Goal: Transaction & Acquisition: Download file/media

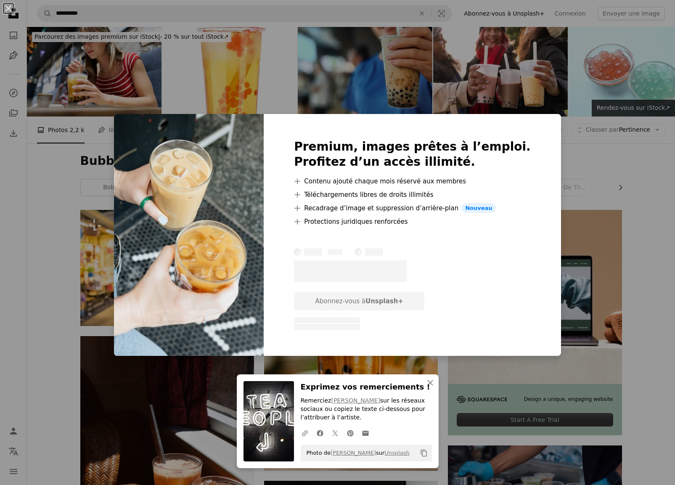
scroll to position [4669, 0]
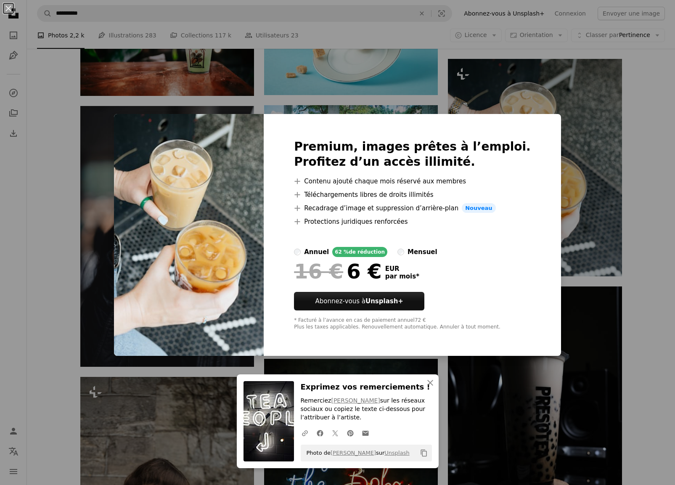
click at [646, 321] on div "An X shape An X shape Fermer Exprimez vos remerciements ! Remerciez [PERSON_NAM…" at bounding box center [337, 242] width 675 height 485
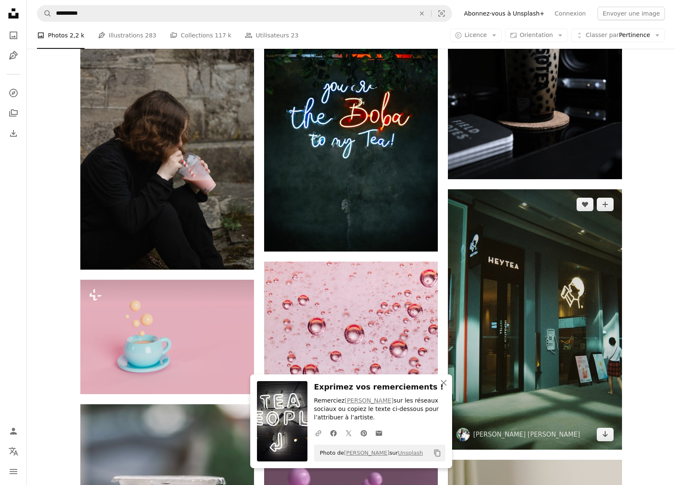
scroll to position [5084, 0]
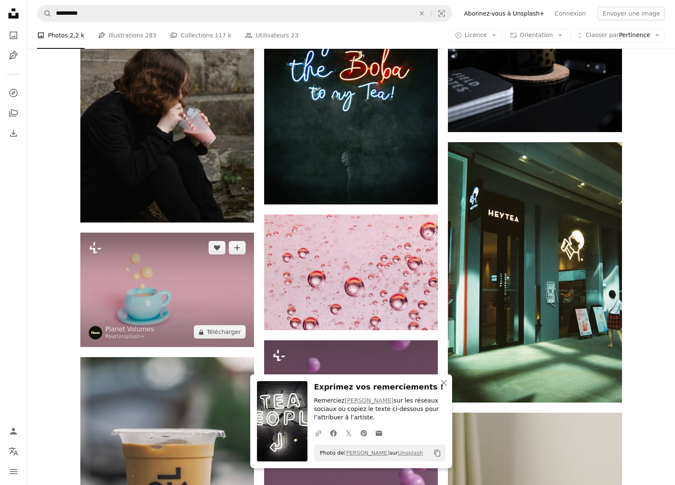
click at [215, 297] on img at bounding box center [167, 290] width 174 height 114
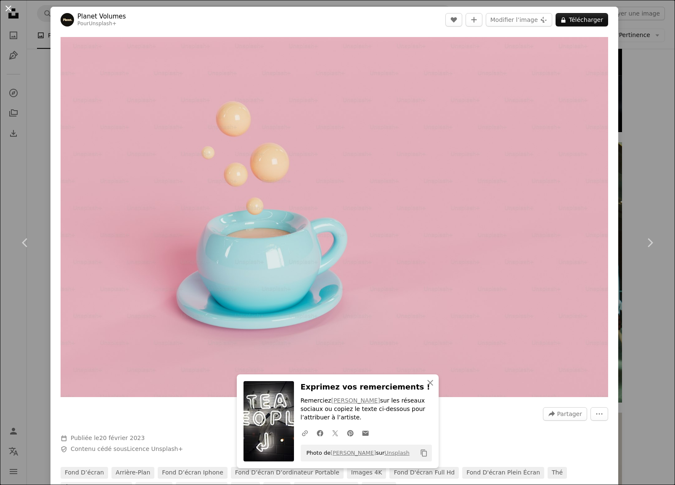
click at [9, 9] on button "An X shape" at bounding box center [8, 8] width 10 height 10
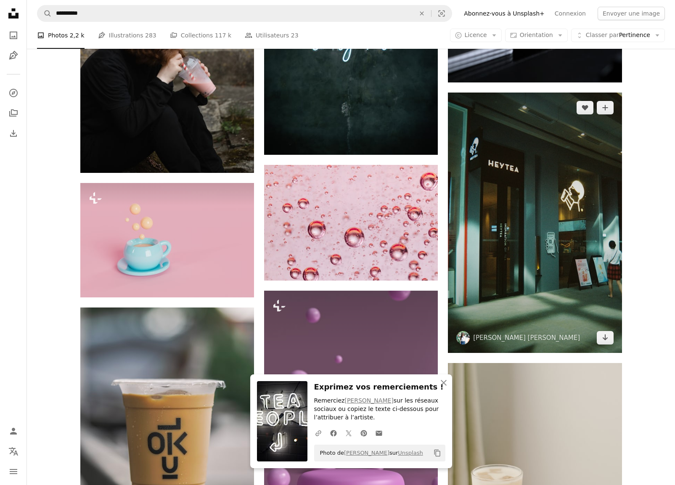
scroll to position [5164, 0]
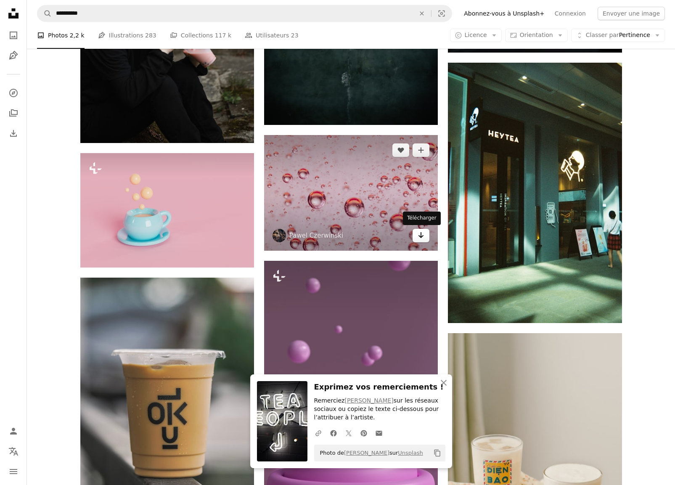
click at [422, 235] on icon "Arrow pointing down" at bounding box center [421, 235] width 7 height 10
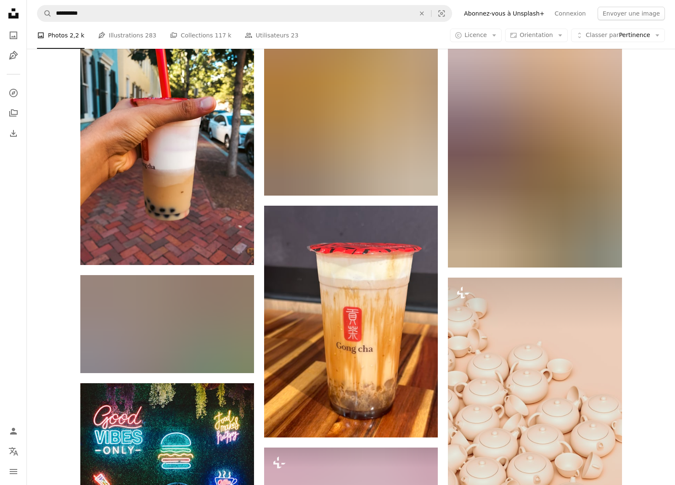
scroll to position [8207, 0]
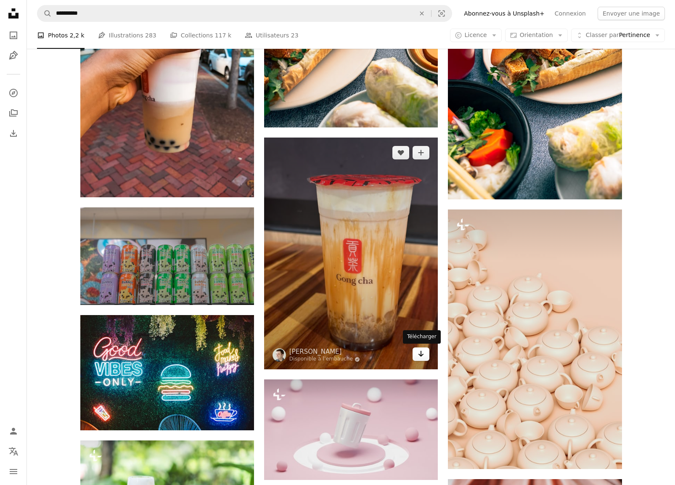
click at [417, 354] on link "Arrow pointing down" at bounding box center [420, 353] width 17 height 13
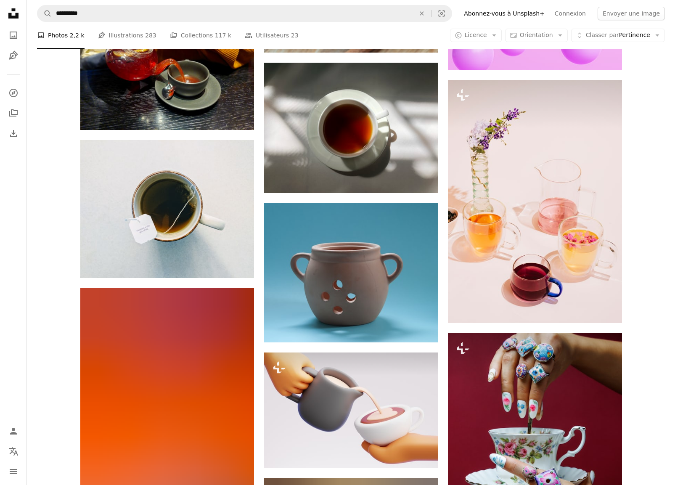
scroll to position [11783, 0]
